Goal: Check status: Check status

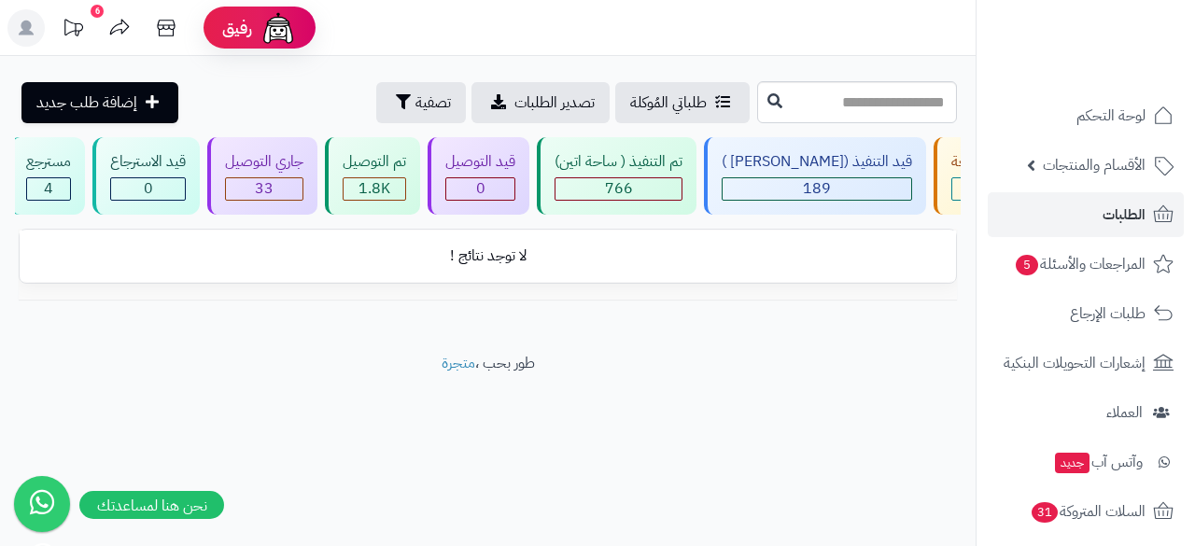
scroll to position [0, -187]
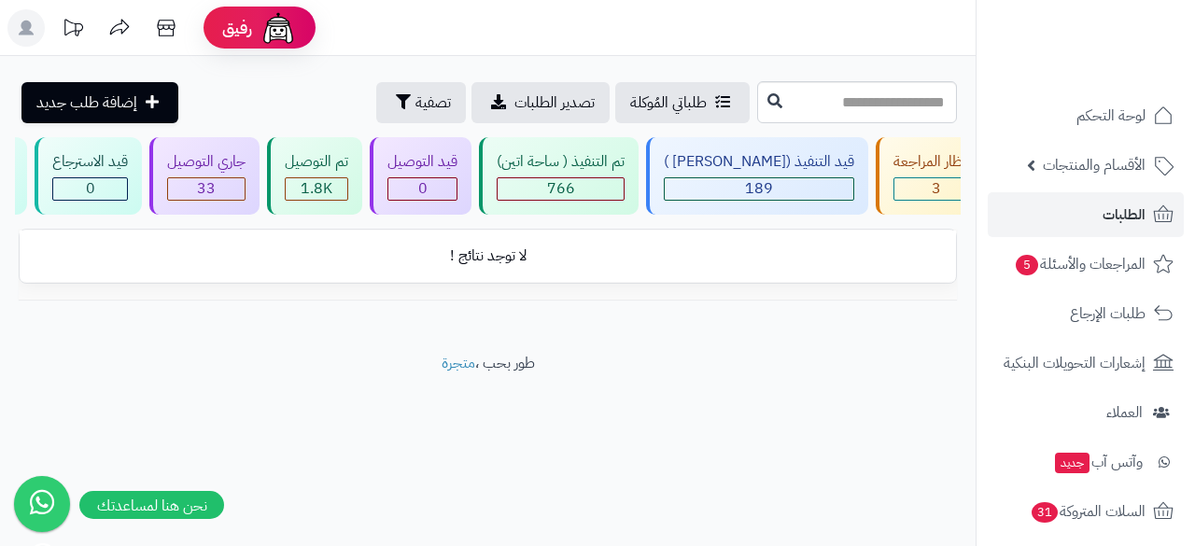
scroll to position [0, -187]
